Goal: Task Accomplishment & Management: Use online tool/utility

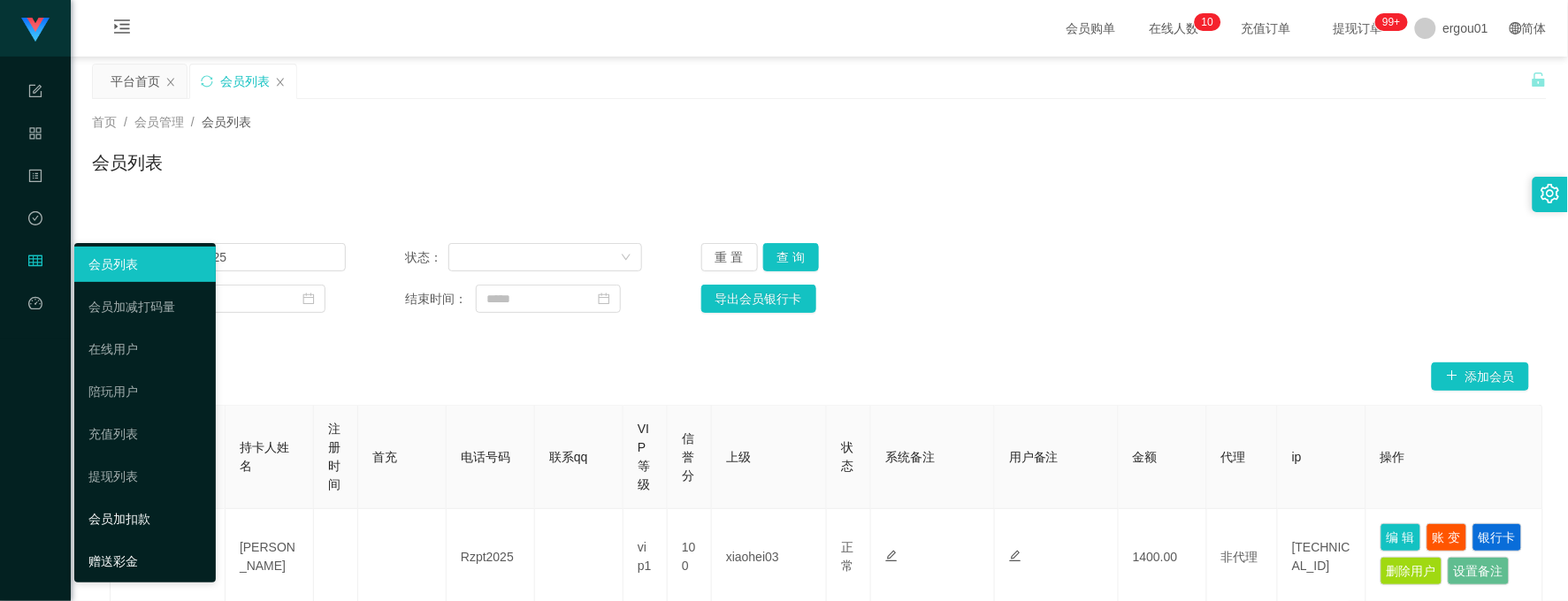
drag, startPoint x: 128, startPoint y: 558, endPoint x: 135, endPoint y: 528, distance: 30.8
click at [128, 558] on link "赠送彩金" at bounding box center [145, 561] width 113 height 36
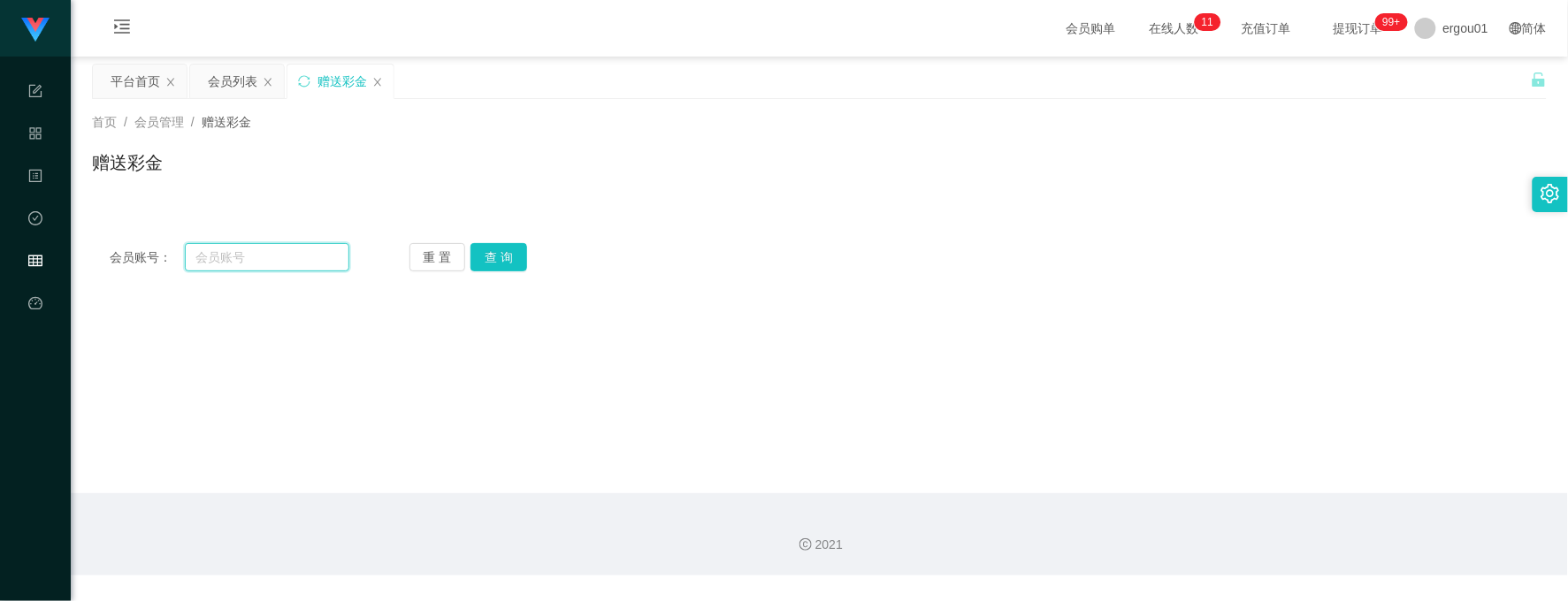
click at [267, 257] on input "text" at bounding box center [267, 257] width 164 height 29
paste input "James123456"
type input "James123456"
click at [502, 270] on button "查 询" at bounding box center [498, 257] width 56 height 29
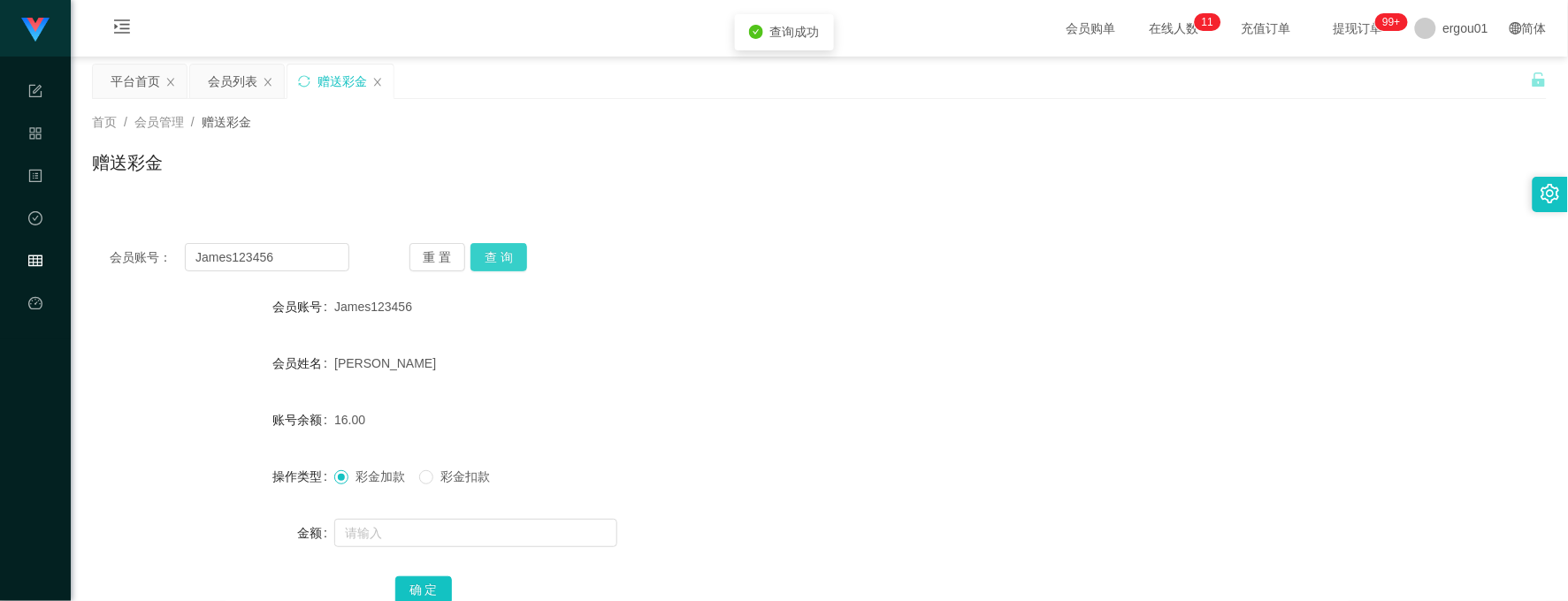
click at [509, 252] on button "查 询" at bounding box center [498, 257] width 56 height 29
click at [393, 528] on input "text" at bounding box center [476, 533] width 283 height 29
type input "8"
click at [425, 586] on button "确 定" at bounding box center [423, 590] width 56 height 29
drag, startPoint x: 801, startPoint y: 305, endPoint x: 731, endPoint y: 188, distance: 136.3
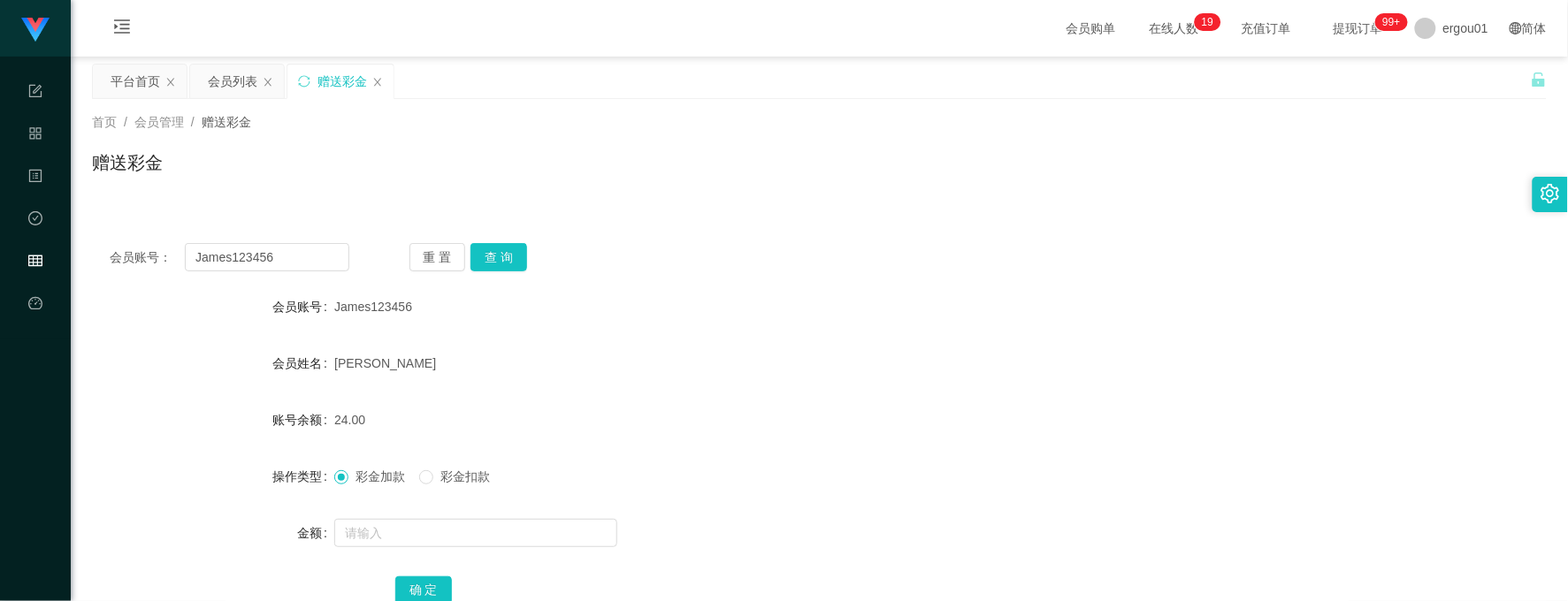
click at [807, 303] on div "James123456" at bounding box center [759, 307] width 849 height 36
